Goal: Information Seeking & Learning: Check status

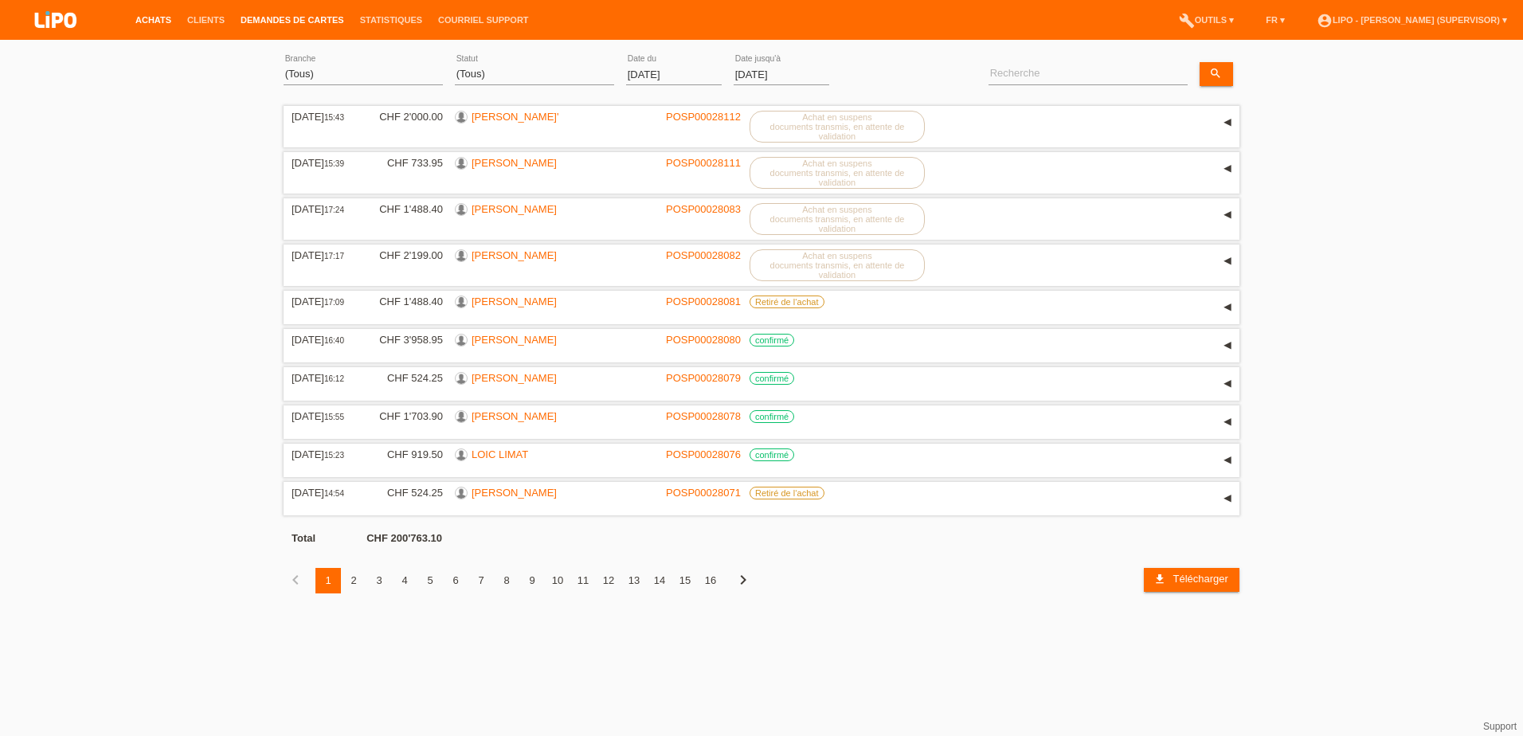
click at [324, 17] on link "Demandes de cartes" at bounding box center [292, 20] width 119 height 10
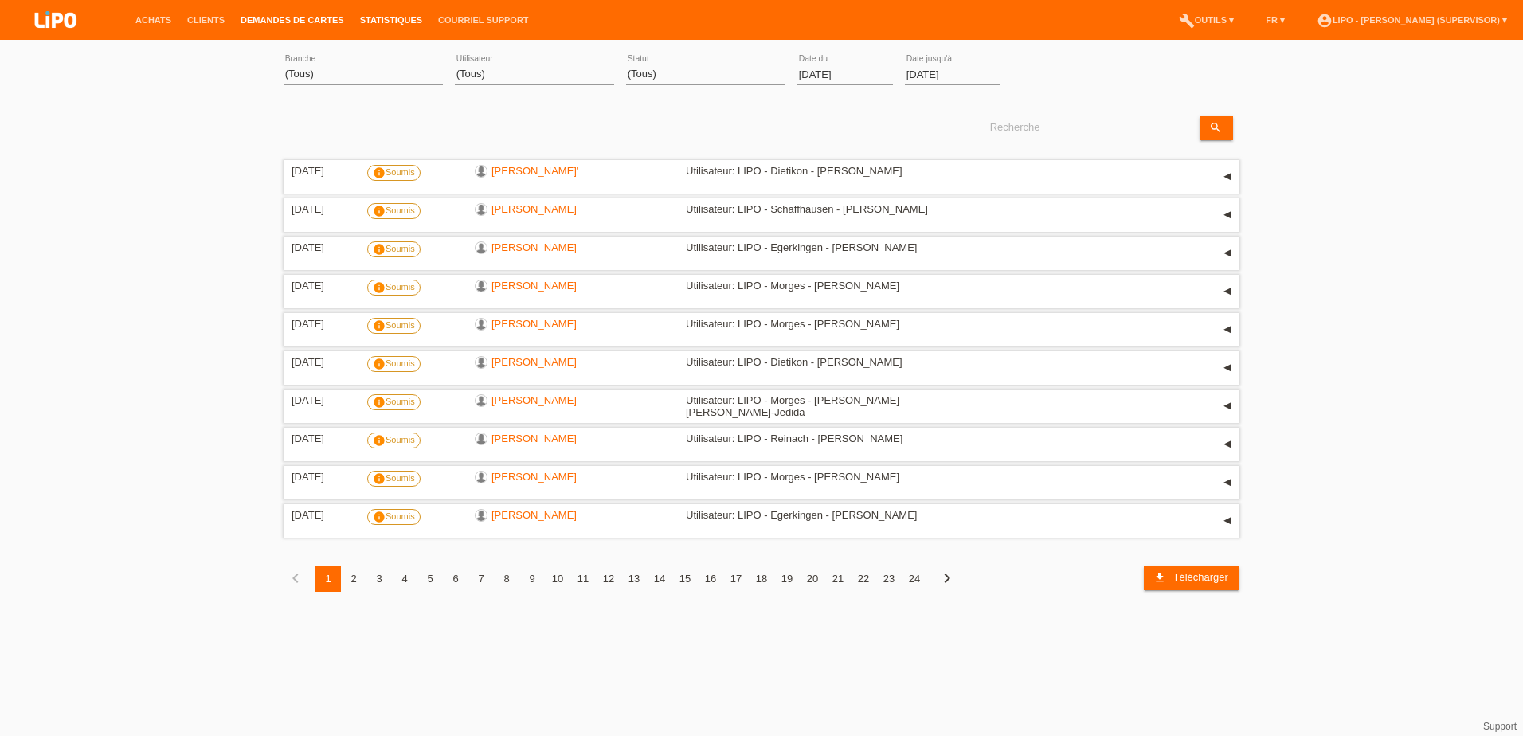
click at [390, 16] on link "Statistiques" at bounding box center [391, 20] width 78 height 10
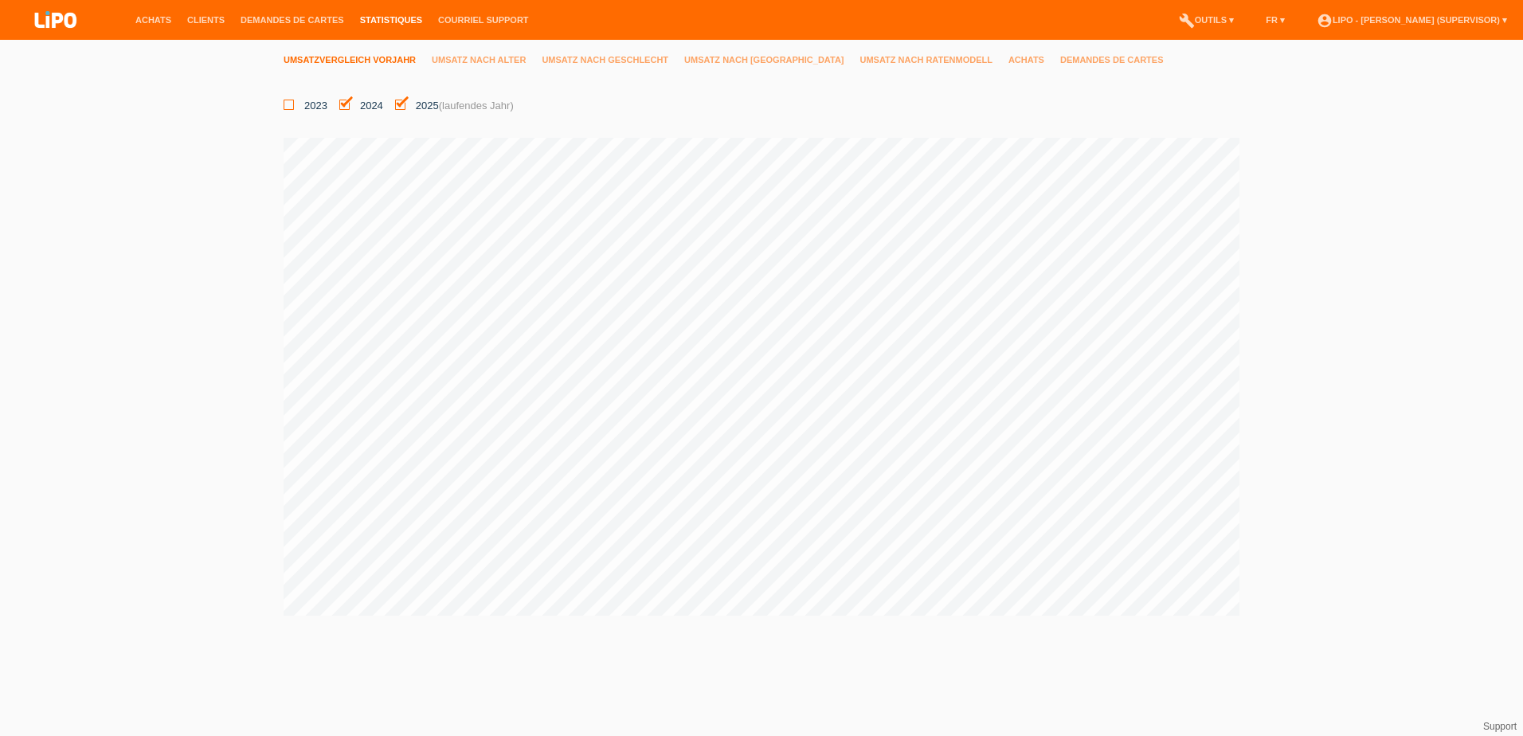
click at [287, 102] on icon at bounding box center [288, 105] width 10 height 10
click at [287, 102] on input "2023" at bounding box center [288, 105] width 10 height 10
click at [287, 102] on icon at bounding box center [288, 105] width 10 height 10
click at [287, 102] on input "2023" at bounding box center [288, 105] width 10 height 10
checkbox input "false"
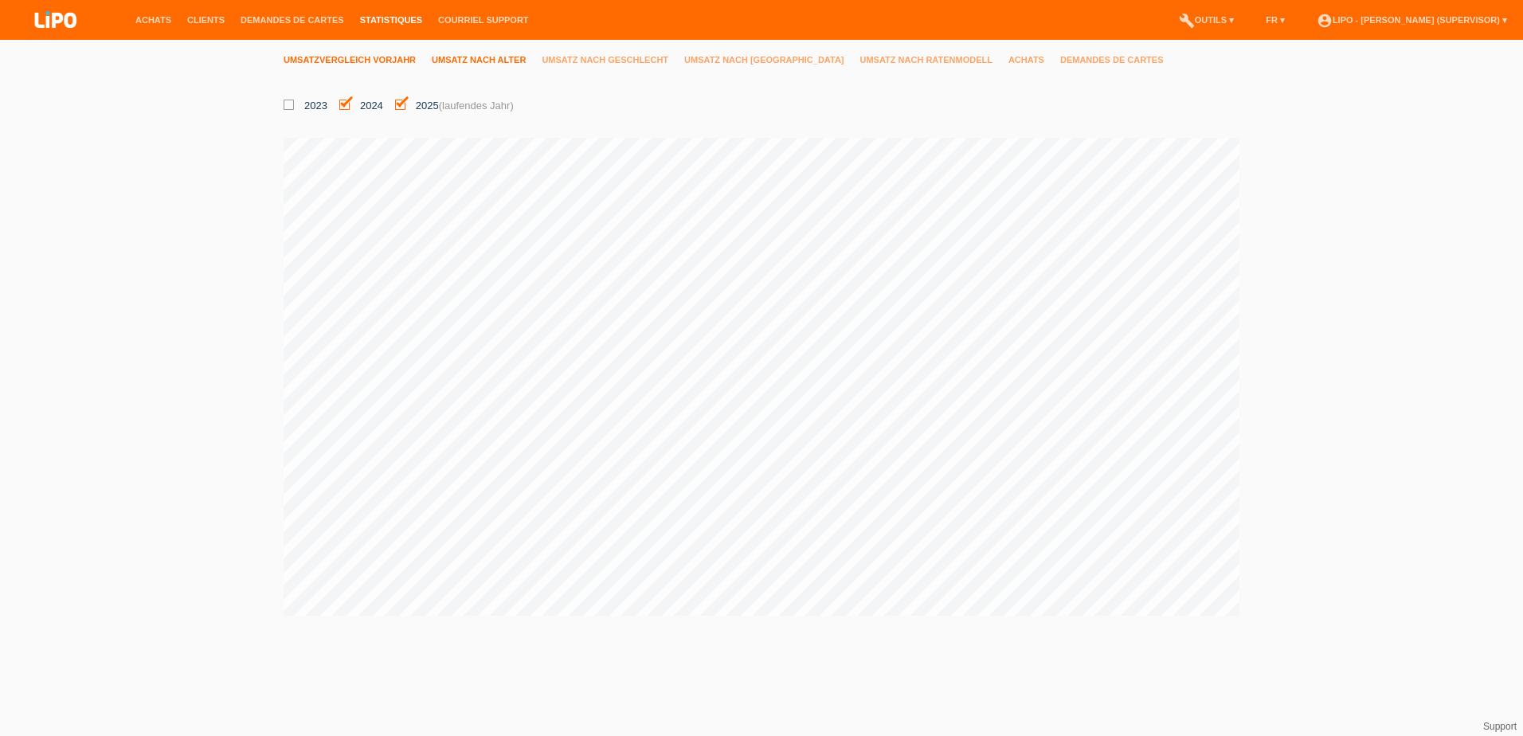
click at [513, 60] on link "Umsatz nach Alter" at bounding box center [487, 60] width 110 height 10
click at [623, 60] on link "Umsatz nach Geschlecht" at bounding box center [612, 60] width 143 height 10
click at [732, 59] on link "Umsatz nach [GEOGRAPHIC_DATA]" at bounding box center [771, 60] width 175 height 10
click at [860, 57] on link "Umsatz nach Ratenmodell" at bounding box center [934, 60] width 148 height 10
click at [1008, 61] on link "Achats" at bounding box center [1034, 60] width 52 height 10
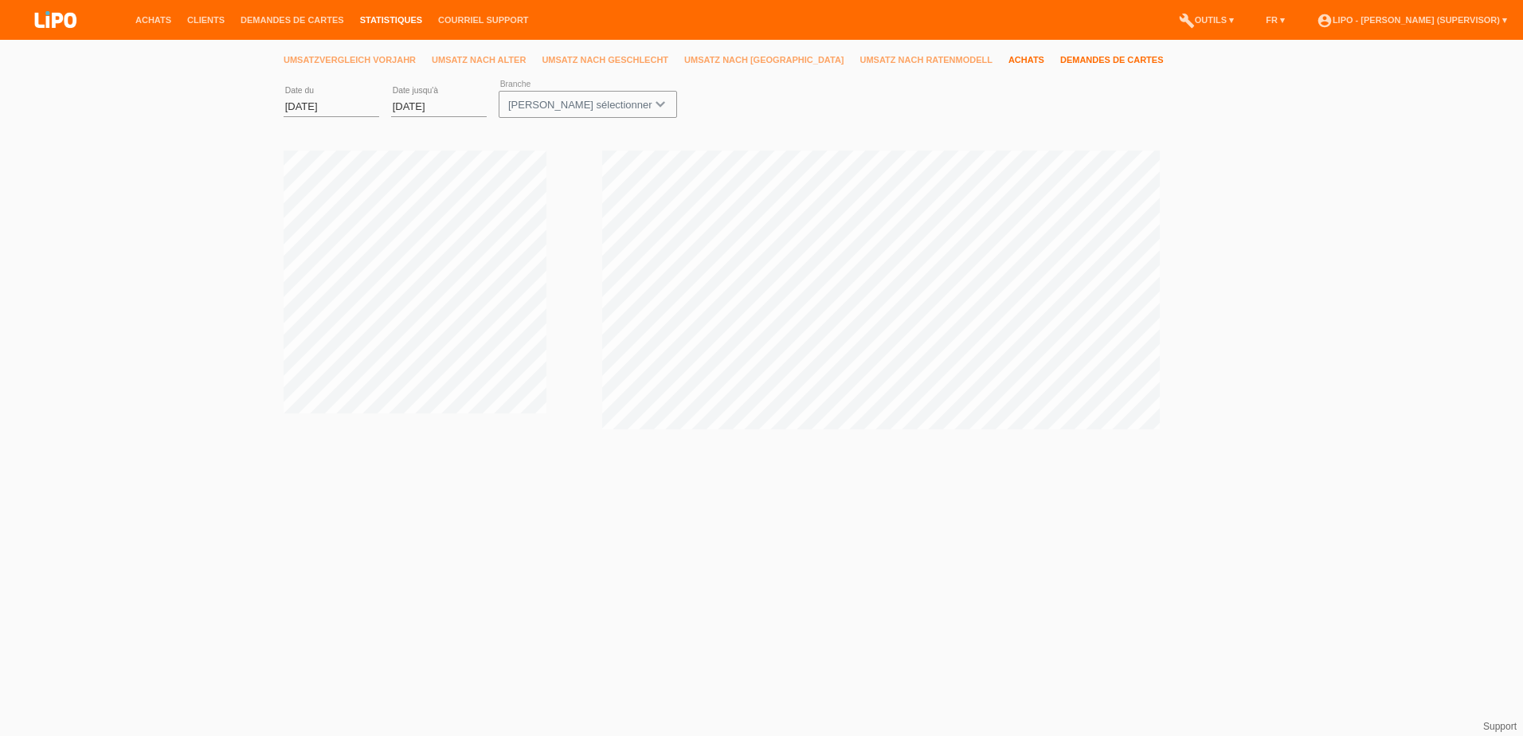
click at [1060, 58] on link "Demandes de cartes" at bounding box center [1119, 60] width 119 height 10
click at [1008, 59] on link "Achats" at bounding box center [1034, 60] width 52 height 10
click at [1060, 58] on link "Demandes de cartes" at bounding box center [1119, 60] width 119 height 10
click at [1008, 59] on link "Achats" at bounding box center [1034, 60] width 52 height 10
click at [722, 57] on link "Umsatz nach [GEOGRAPHIC_DATA]" at bounding box center [771, 60] width 175 height 10
